Goal: Task Accomplishment & Management: Use online tool/utility

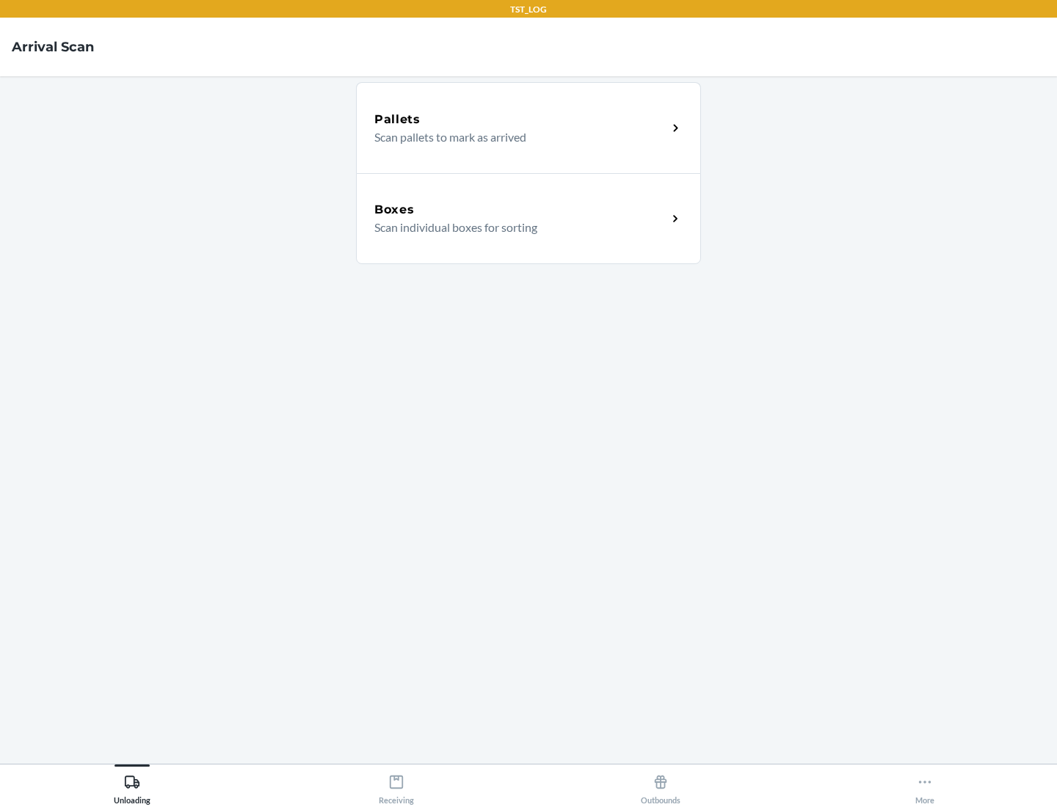
click at [520, 210] on div "Boxes" at bounding box center [520, 210] width 293 height 18
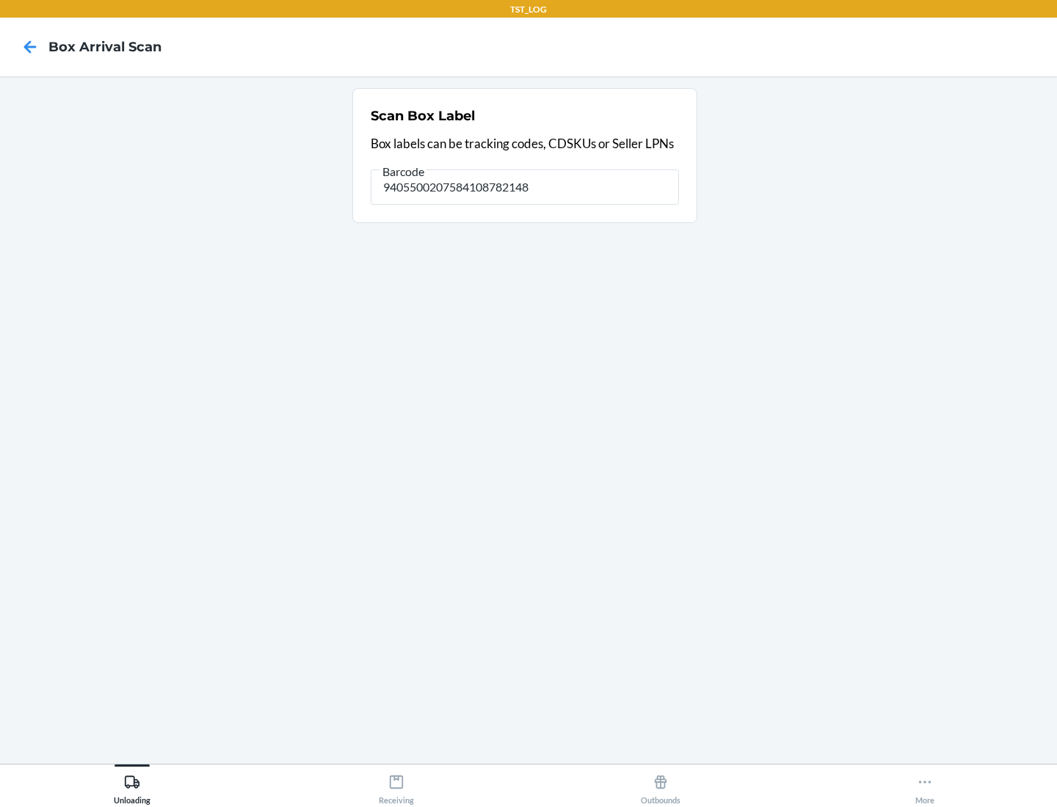
type input "9405500207584108782148"
